Goal: Find specific page/section: Find specific page/section

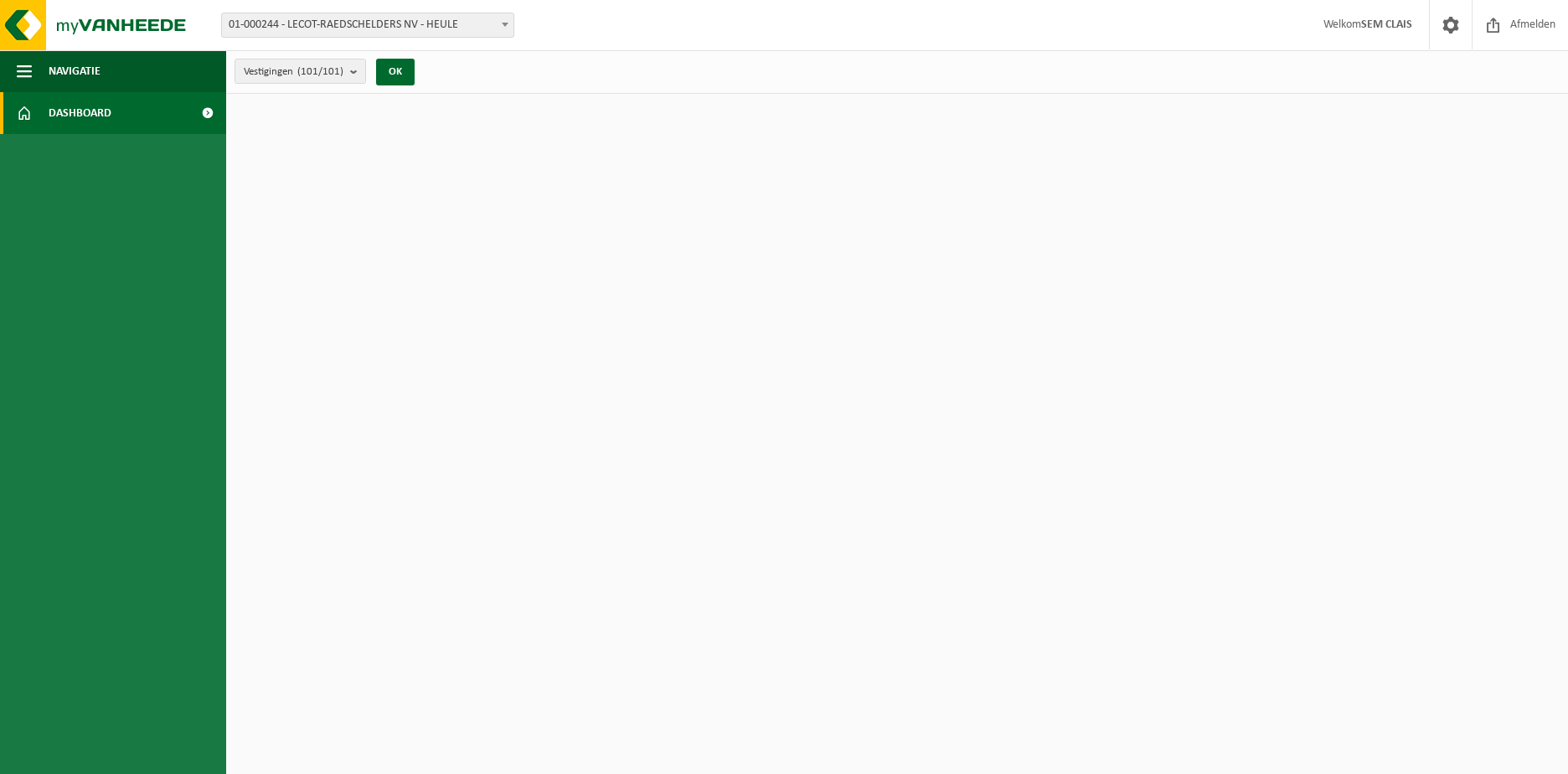
click at [369, 37] on div "Vestiging: 01-000244 - LECOT-RAEDSCHELDERS NV - HEULE 10-418157 - LECOT - LA LO…" at bounding box center [784, 25] width 1568 height 51
click at [371, 30] on span "01-000244 - LECOT-RAEDSCHELDERS NV - HEULE" at bounding box center [367, 24] width 291 height 23
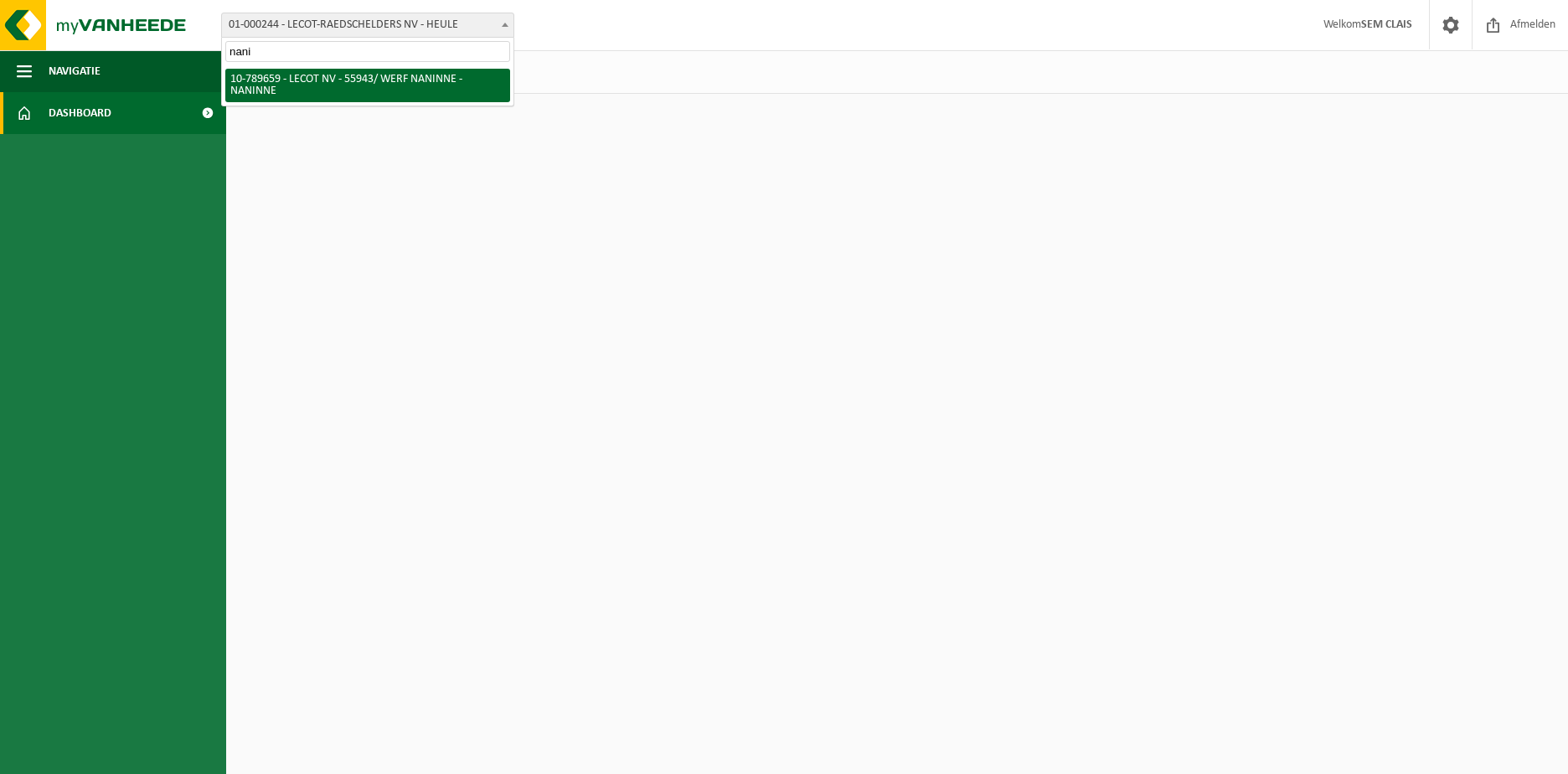
type input "nani"
select select "29687"
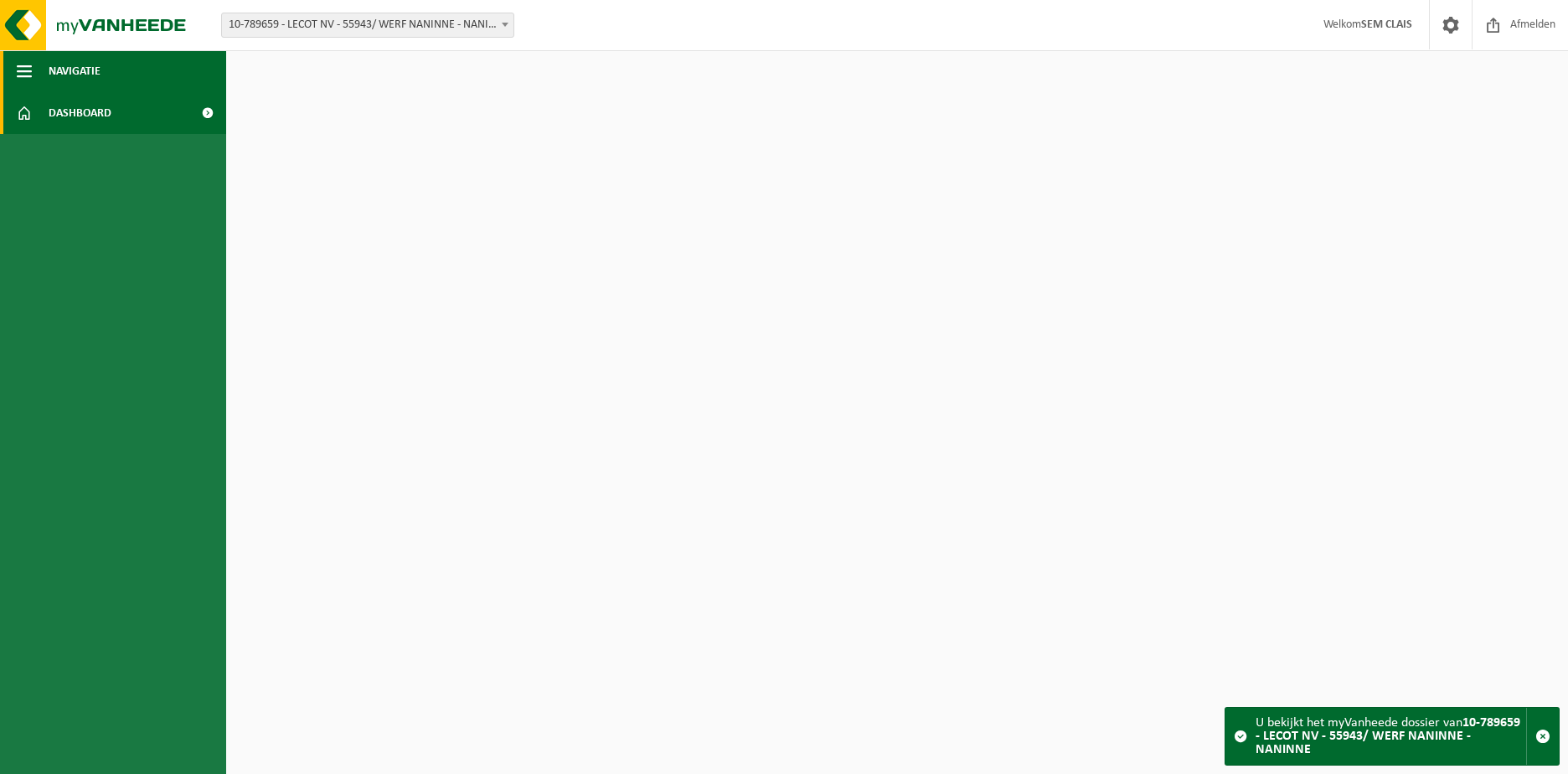
click at [37, 68] on button "Navigatie" at bounding box center [113, 71] width 226 height 42
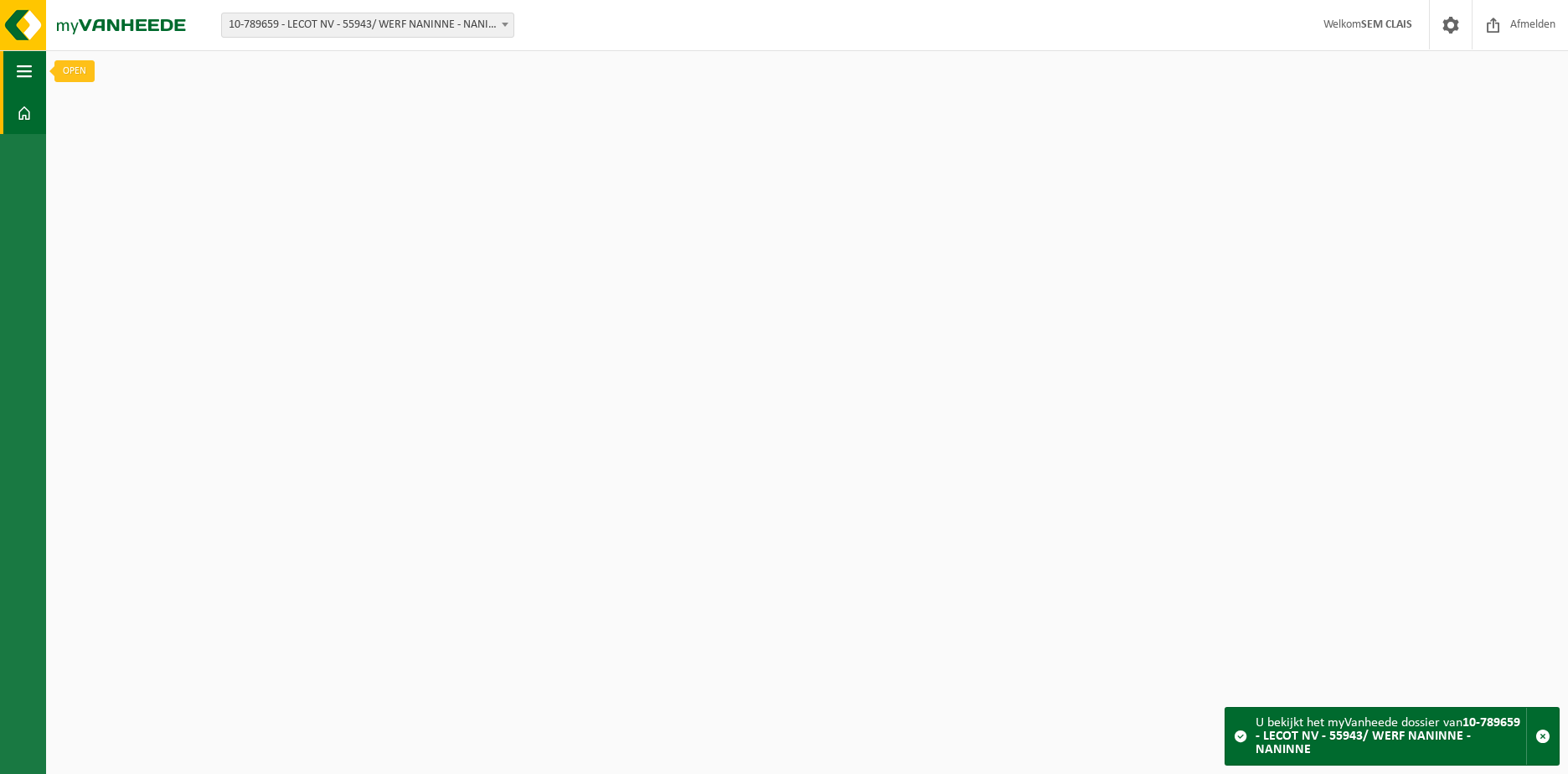
click at [18, 65] on span "button" at bounding box center [23, 71] width 15 height 42
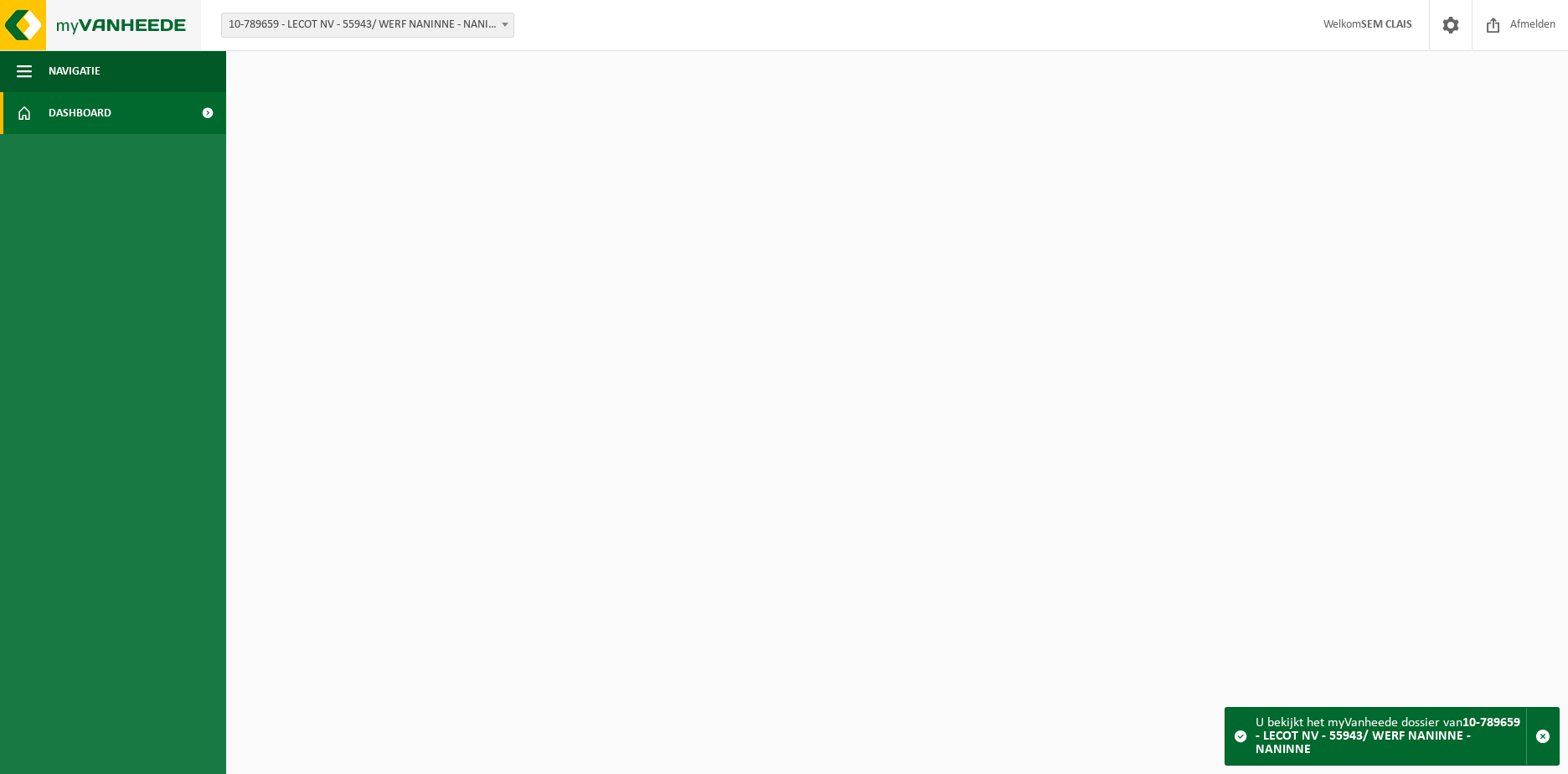
click at [94, 28] on img at bounding box center [100, 25] width 201 height 50
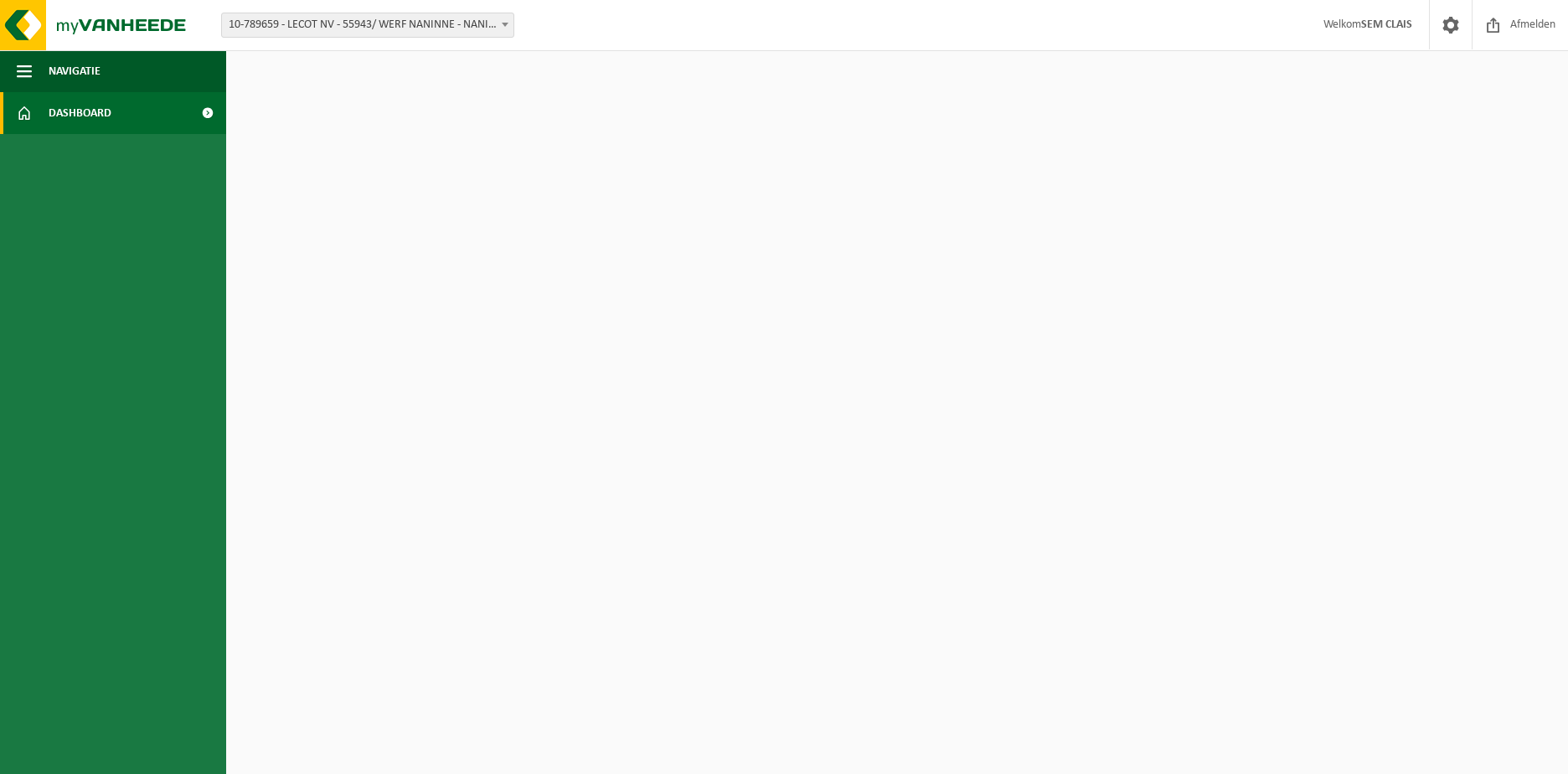
click at [309, 34] on span "10-789659 - LECOT NV - 55943/ WERF NANINNE - NANINNE" at bounding box center [367, 24] width 291 height 23
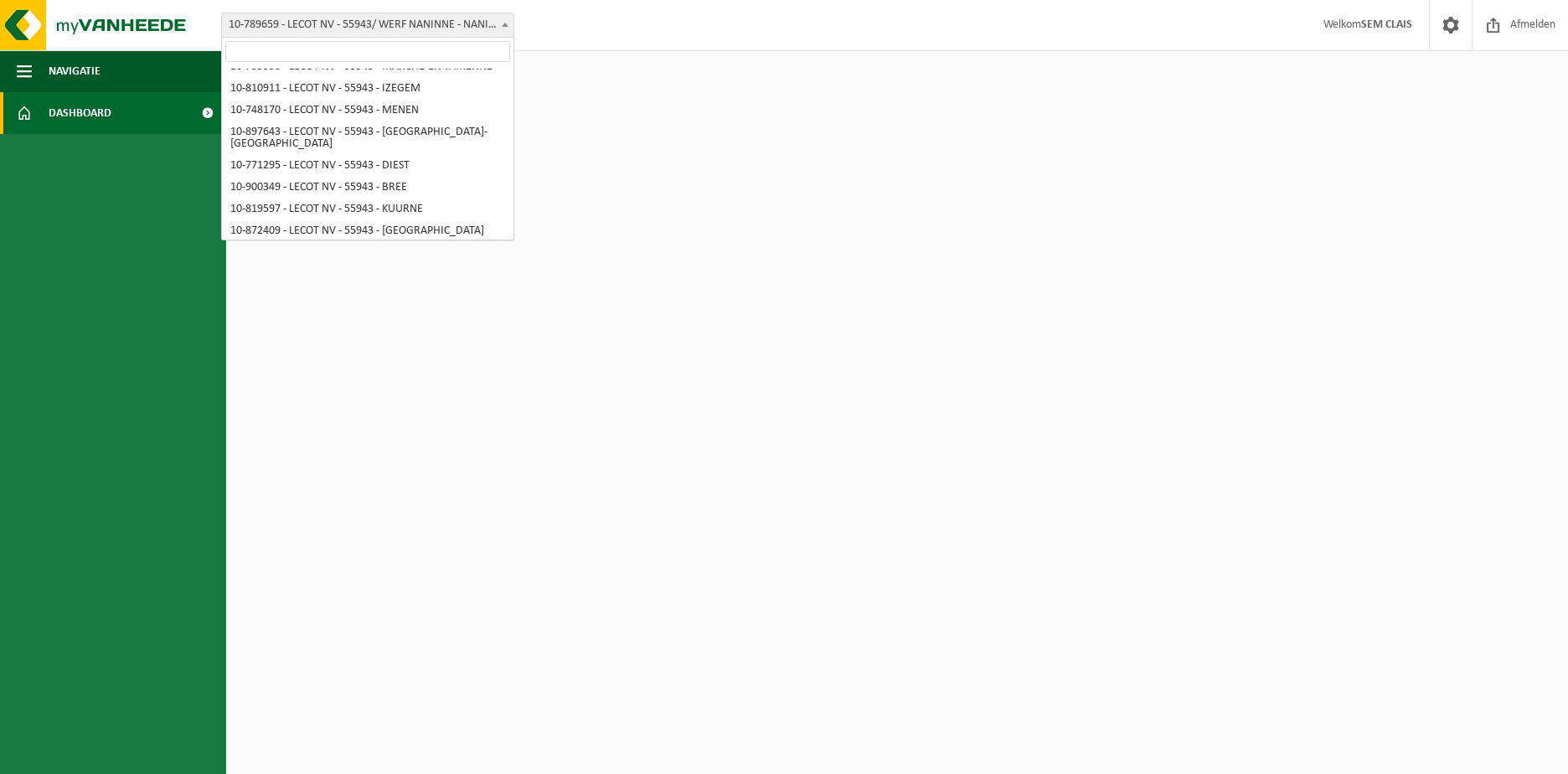
scroll to position [760, 0]
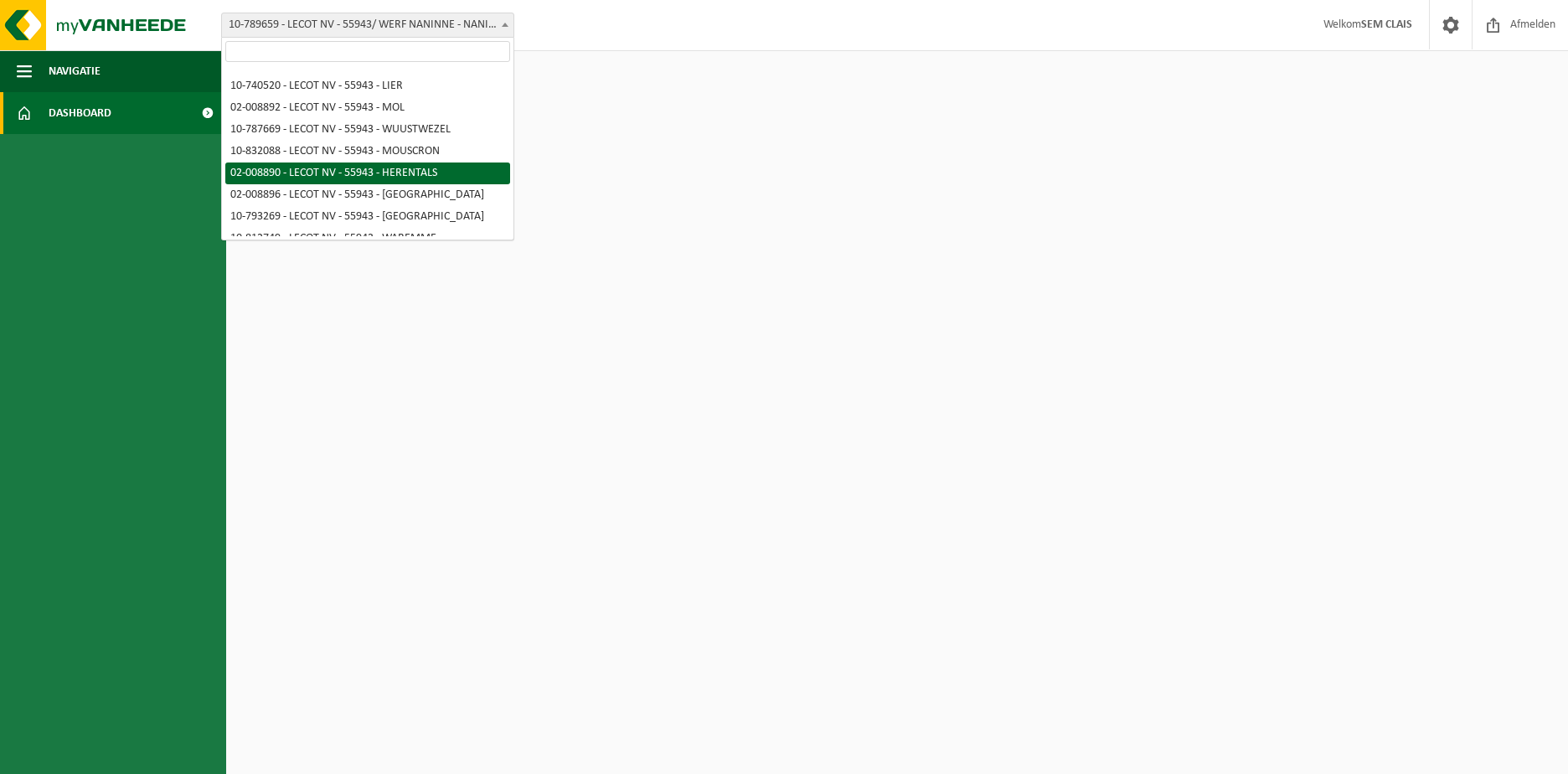
drag, startPoint x: 511, startPoint y: 129, endPoint x: 513, endPoint y: 103, distance: 26.1
click at [513, 102] on span "01-000244 - LECOT-RAEDSCHELDERS NV - HEULE 10-418157 - LECOT - LA LOUVIÈRE 10-8…" at bounding box center [367, 138] width 293 height 203
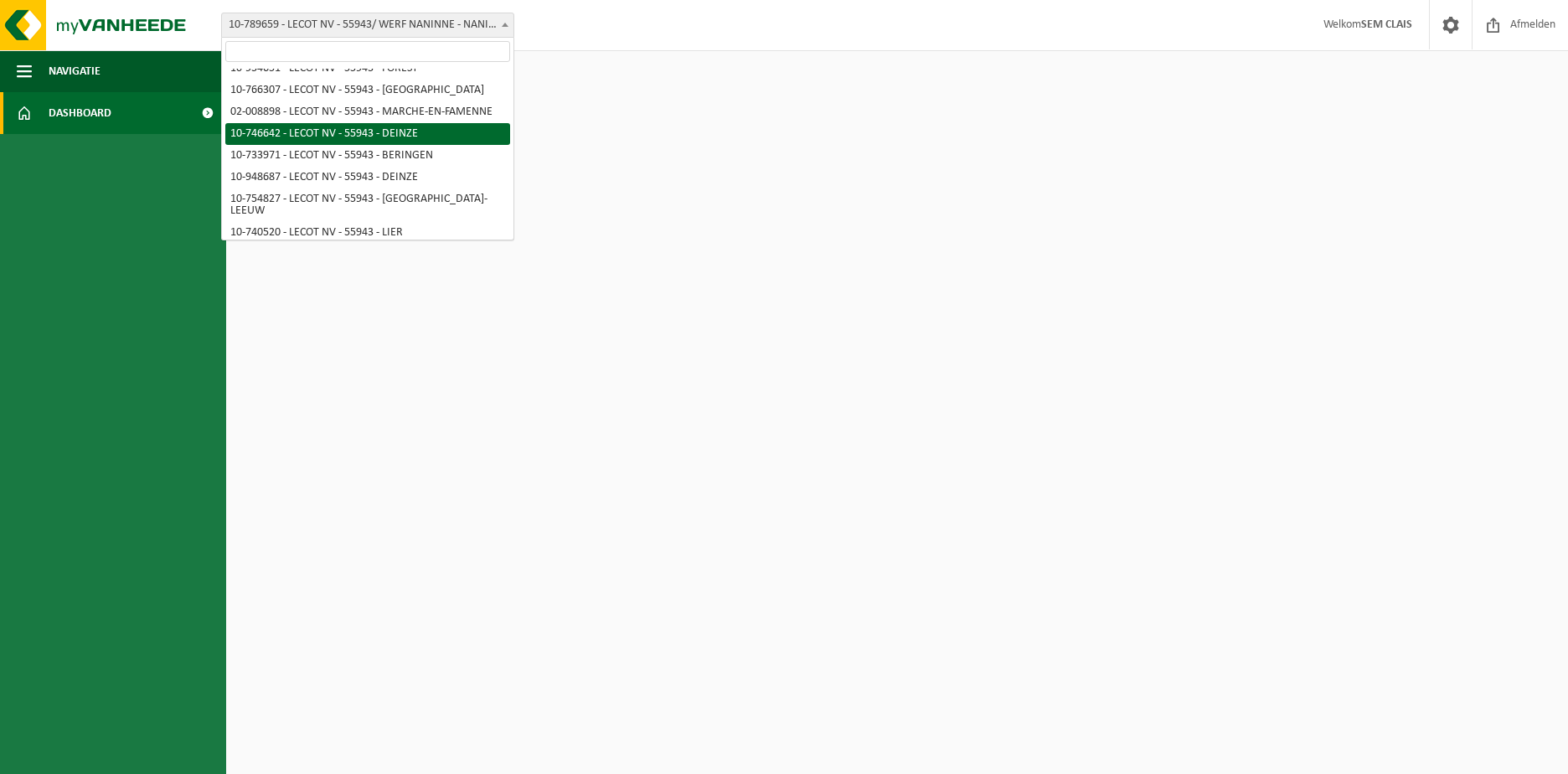
scroll to position [0, 0]
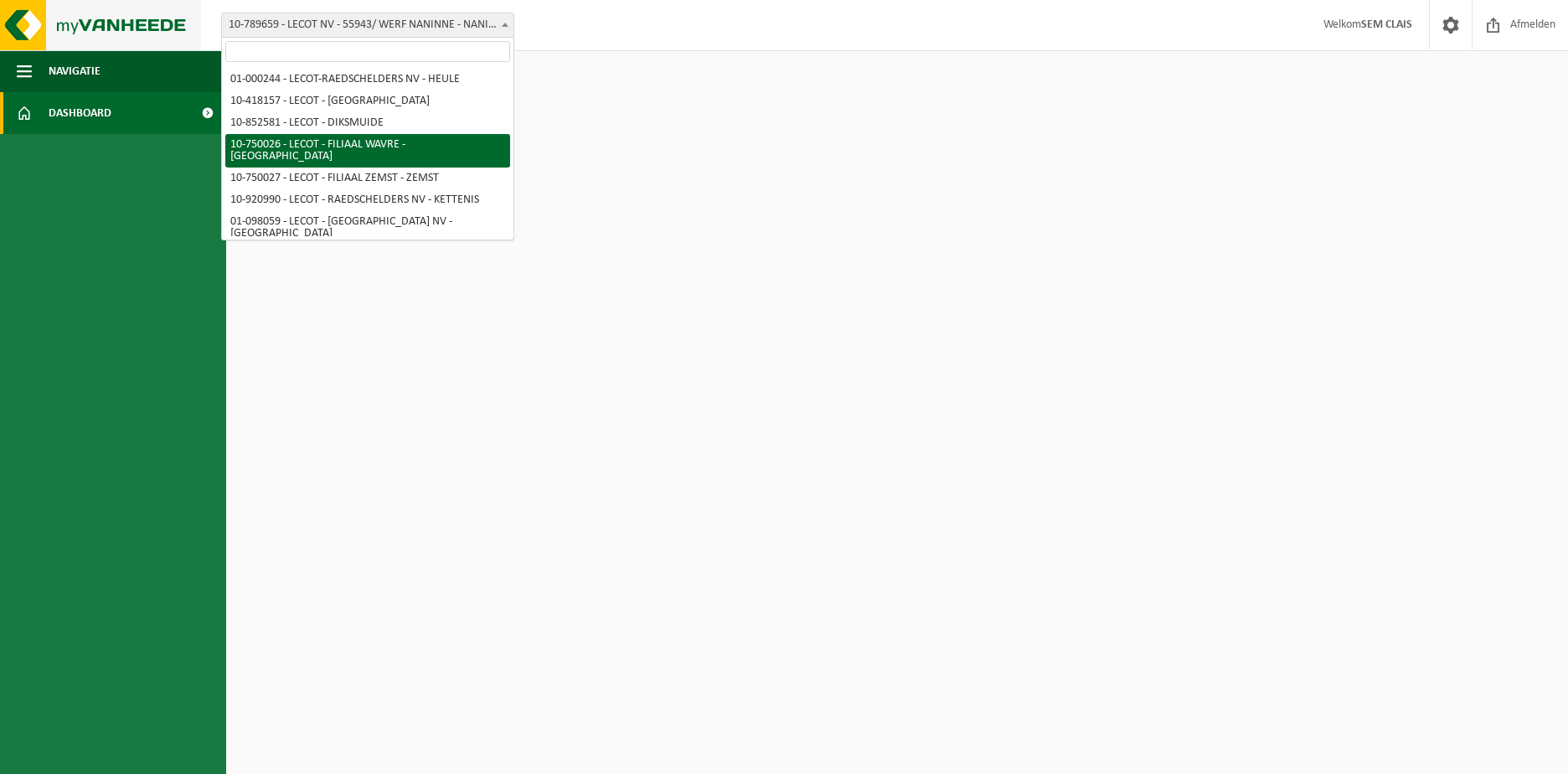
click at [40, 25] on img at bounding box center [100, 25] width 201 height 50
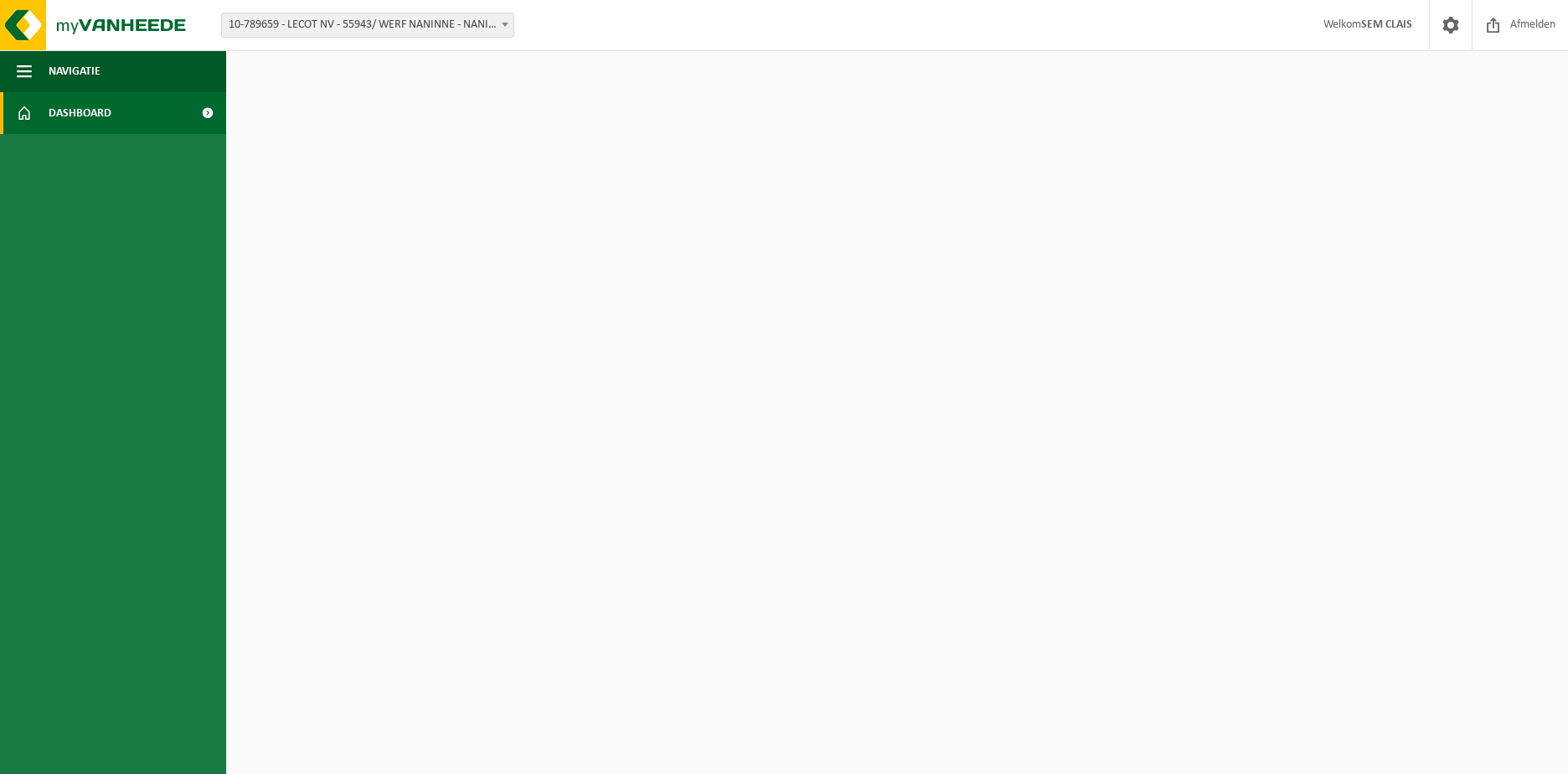
click at [202, 365] on ul "Navigatie Afmelden Dashboard" at bounding box center [113, 412] width 226 height 724
click at [1558, 19] on span "Afmelden" at bounding box center [1533, 24] width 54 height 50
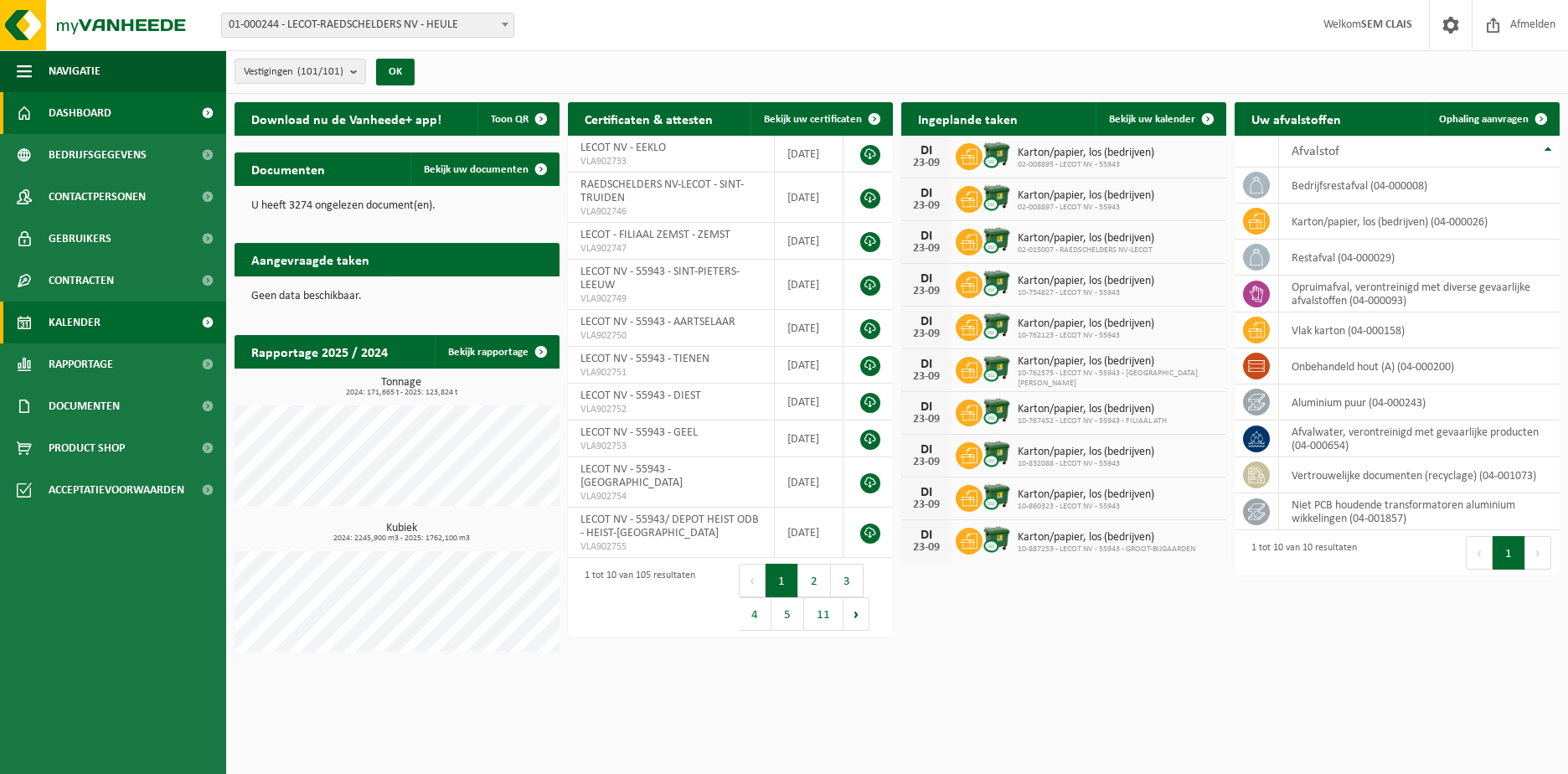
click at [99, 310] on span "Kalender" at bounding box center [75, 323] width 52 height 42
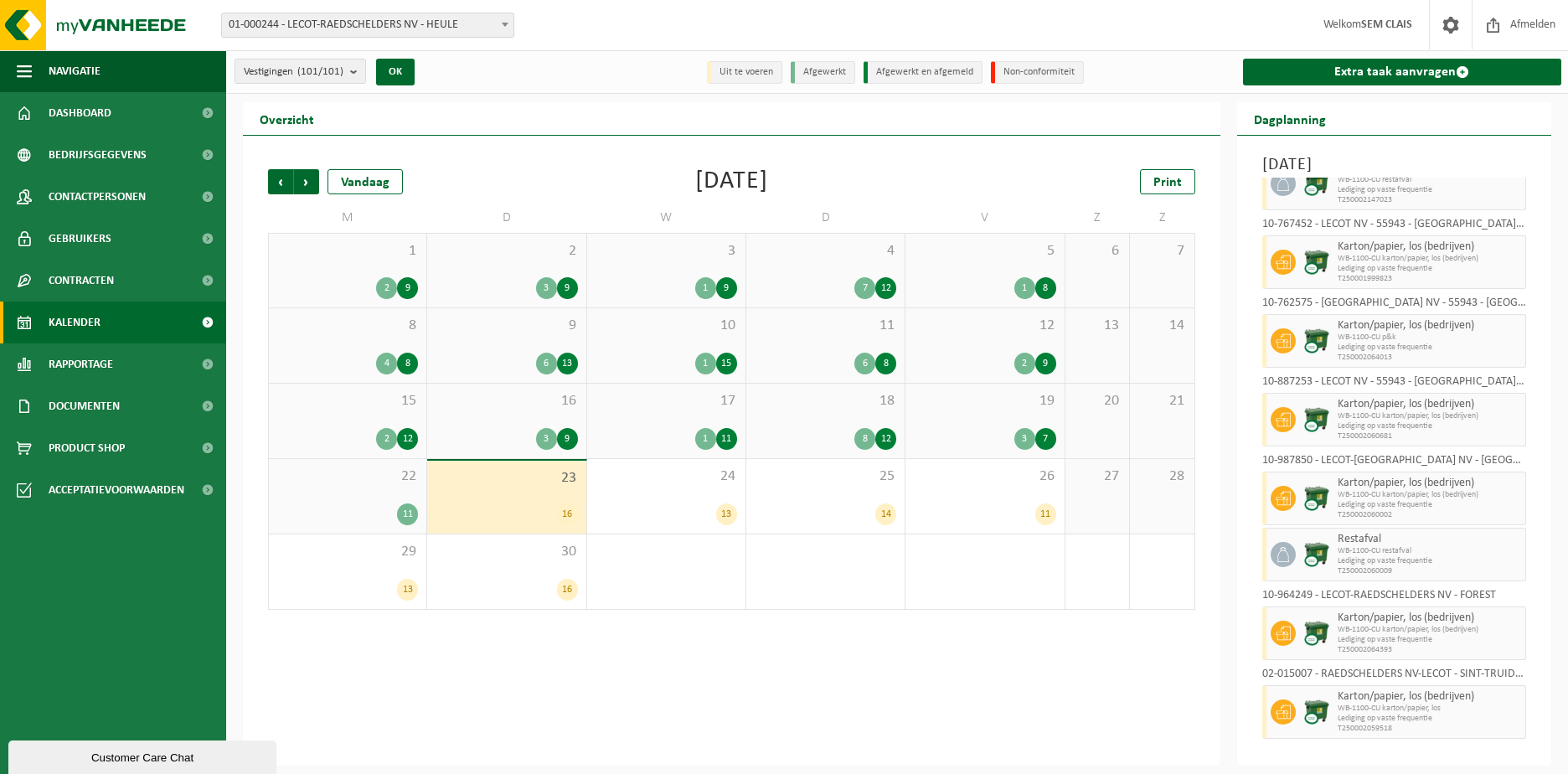
scroll to position [677, 0]
click at [381, 24] on span "01-000244 - LECOT-RAEDSCHELDERS NV - HEULE" at bounding box center [367, 24] width 291 height 23
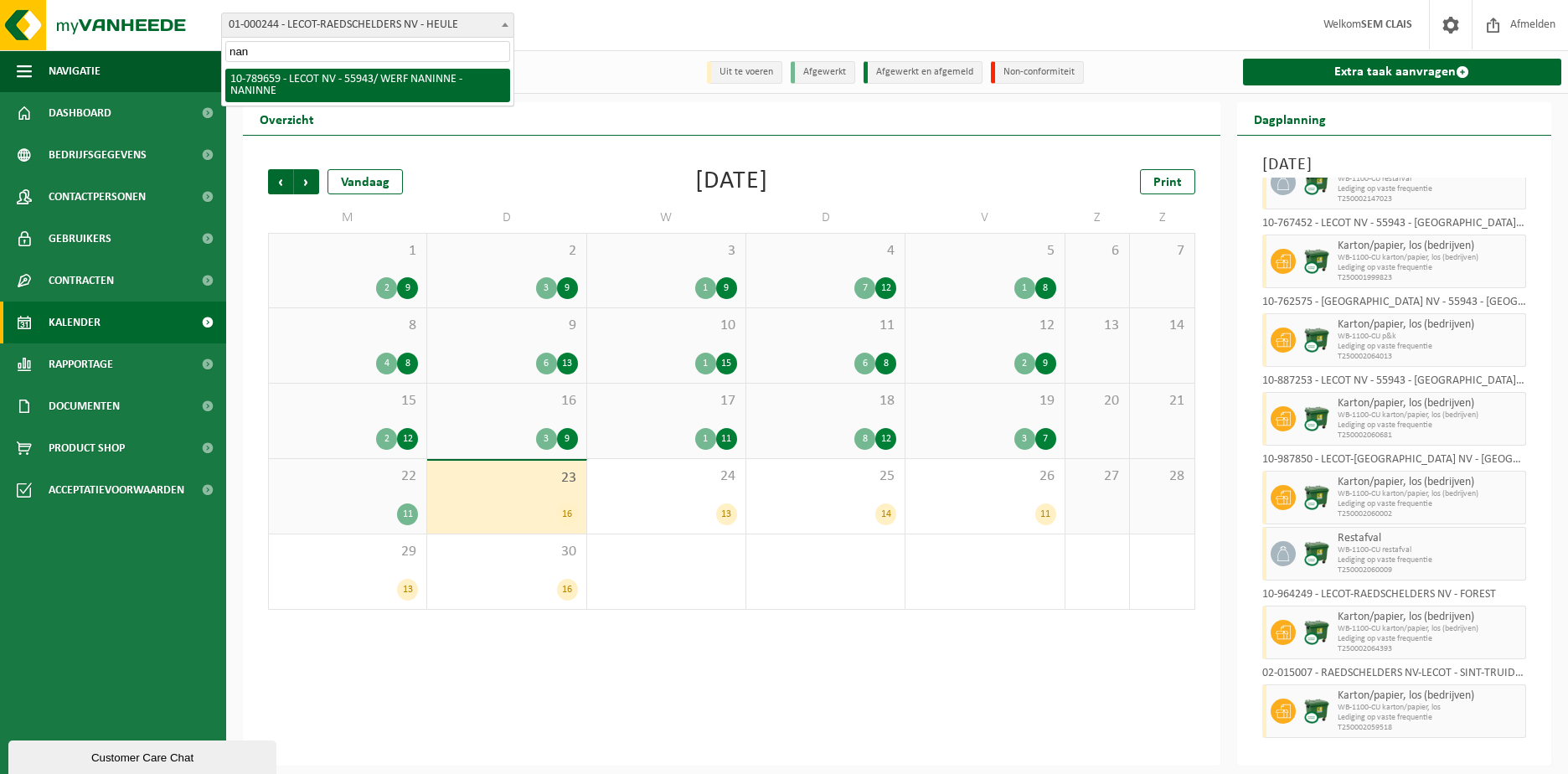
type input "nan"
select select "29687"
